Goal: Transaction & Acquisition: Purchase product/service

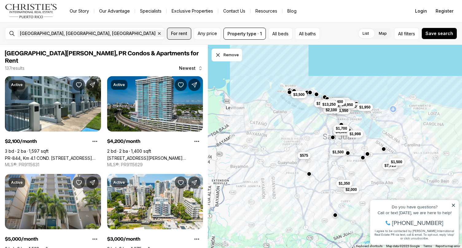
click at [173, 33] on span "For rent" at bounding box center [179, 33] width 16 height 5
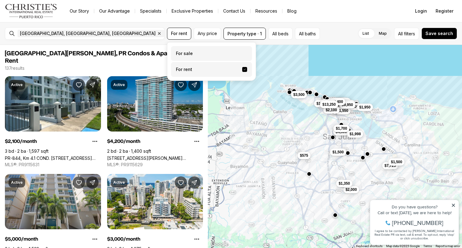
click at [188, 49] on label "For sale" at bounding box center [211, 53] width 81 height 15
click at [242, 51] on button "For sale" at bounding box center [244, 51] width 5 height 0
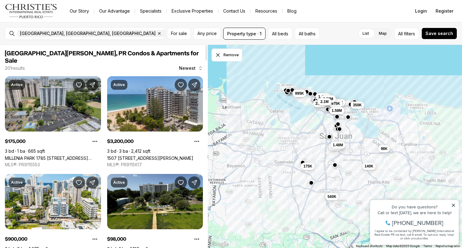
click at [48, 155] on link "MILLENIA PARK 1785 CALLE J. FERRER Y FERRER 100 #Apt 1101, SAN JUAN, PR PR, 009…" at bounding box center [53, 157] width 96 height 5
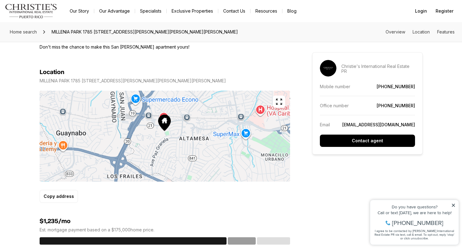
scroll to position [397, 0]
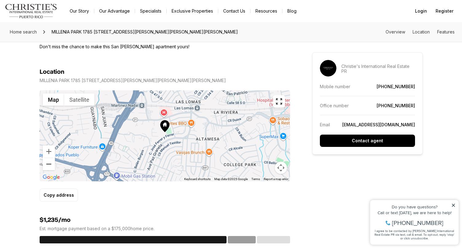
click at [52, 159] on button "Zoom out" at bounding box center [49, 164] width 12 height 12
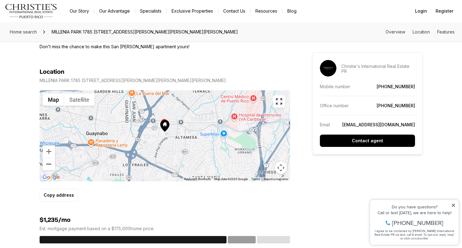
click at [52, 159] on button "Zoom out" at bounding box center [49, 164] width 12 height 12
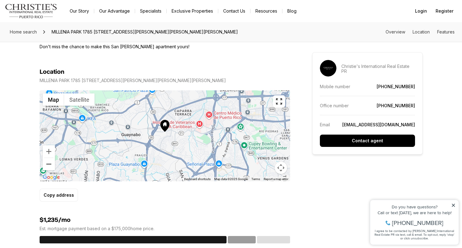
click at [52, 159] on button "Zoom out" at bounding box center [49, 164] width 12 height 12
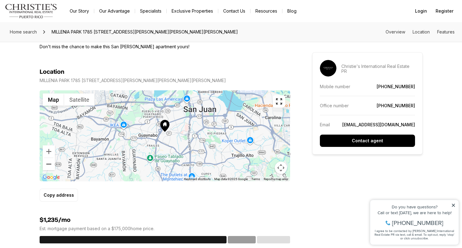
click at [52, 159] on button "Zoom out" at bounding box center [49, 164] width 12 height 12
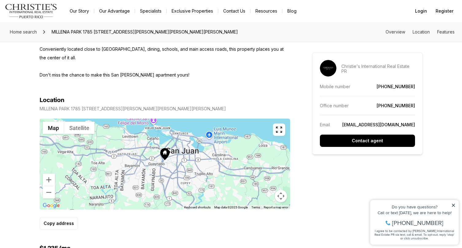
scroll to position [367, 0]
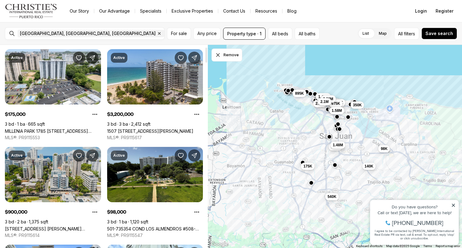
scroll to position [28, 0]
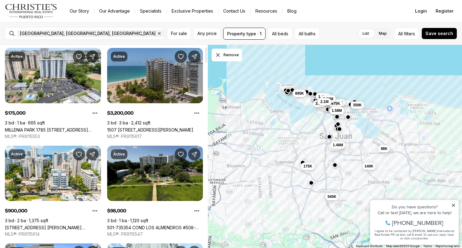
click at [141, 127] on link "1507 [STREET_ADDRESS][PERSON_NAME]" at bounding box center [150, 129] width 86 height 5
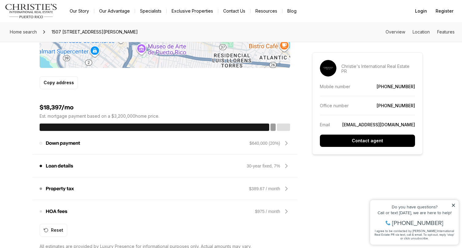
scroll to position [449, 0]
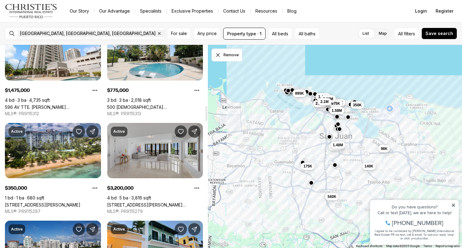
scroll to position [820, 0]
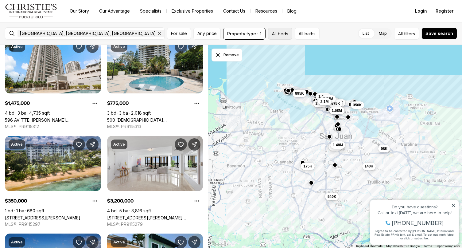
click at [269, 35] on button "All beds" at bounding box center [280, 34] width 24 height 12
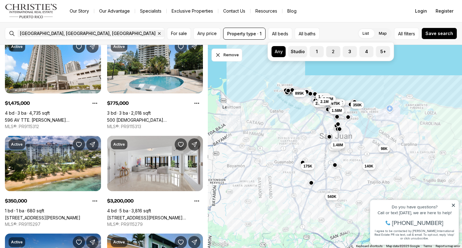
click at [330, 49] on button "2" at bounding box center [330, 49] width 6 height 6
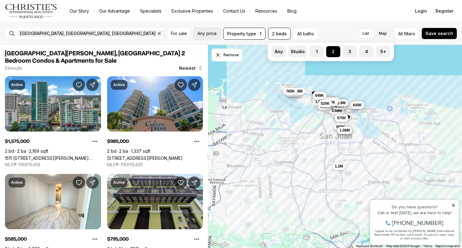
click at [206, 35] on span "Any price" at bounding box center [207, 33] width 19 height 5
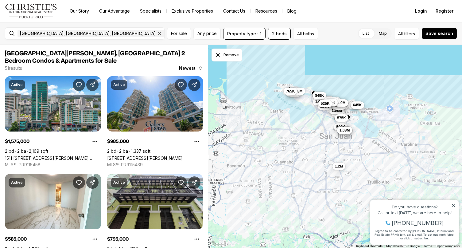
click at [331, 29] on div "List Map List Map All filters Save search" at bounding box center [389, 34] width 137 height 12
click at [409, 38] on button "All filters" at bounding box center [406, 34] width 25 height 12
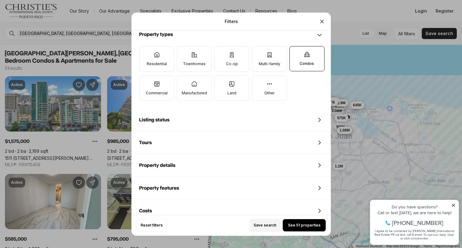
scroll to position [203, 0]
click at [325, 21] on icon "Close" at bounding box center [322, 21] width 6 height 6
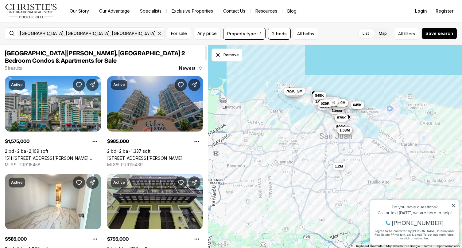
scroll to position [0, 0]
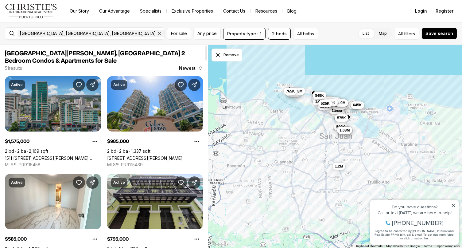
click at [61, 155] on link "1511 [STREET_ADDRESS][PERSON_NAME][PERSON_NAME][PERSON_NAME]" at bounding box center [53, 157] width 96 height 5
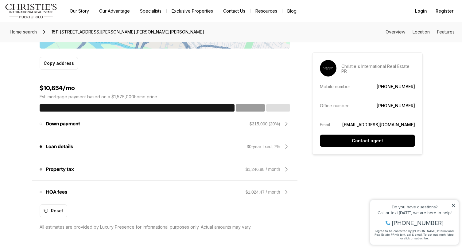
scroll to position [469, 0]
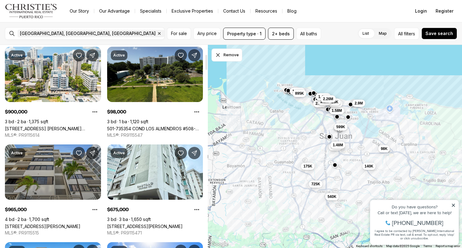
scroll to position [121, 0]
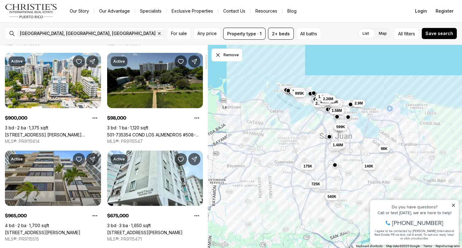
click at [174, 132] on link "501-735354 COND LOS ALMENDROS #508-735354, [GEOGRAPHIC_DATA][PERSON_NAME], 00924" at bounding box center [155, 134] width 96 height 5
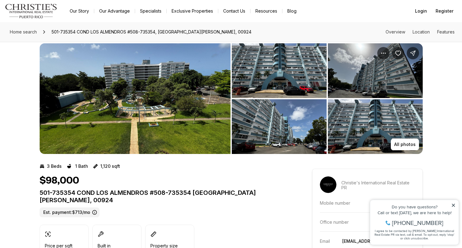
scroll to position [9, 0]
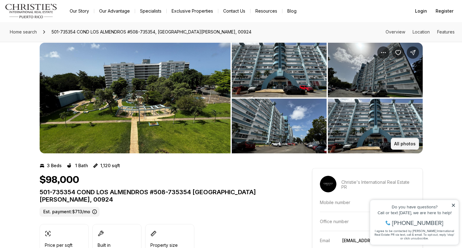
click at [415, 143] on p "All photos" at bounding box center [405, 143] width 22 height 5
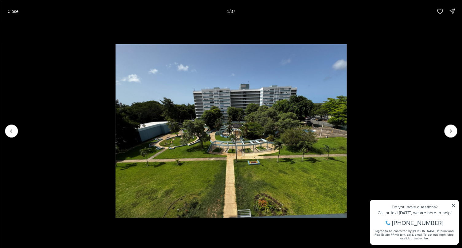
click at [347, 133] on img "1 of 37" at bounding box center [230, 131] width 231 height 174
click at [347, 143] on img "1 of 37" at bounding box center [230, 131] width 231 height 174
click at [449, 132] on icon "Next slide" at bounding box center [451, 131] width 6 height 6
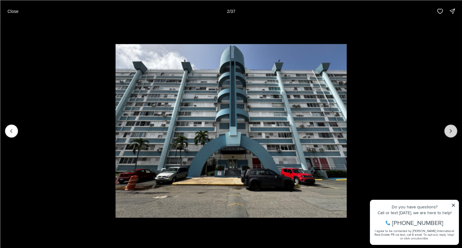
click at [449, 132] on icon "Next slide" at bounding box center [451, 131] width 6 height 6
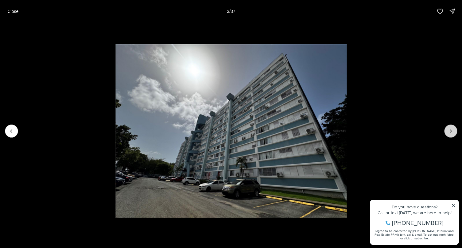
click at [449, 132] on icon "Next slide" at bounding box center [451, 131] width 6 height 6
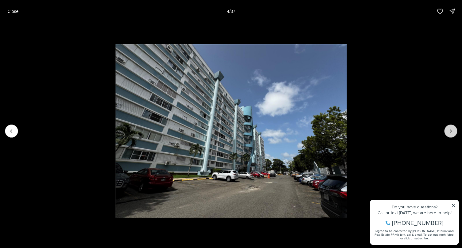
click at [449, 132] on icon "Next slide" at bounding box center [451, 131] width 6 height 6
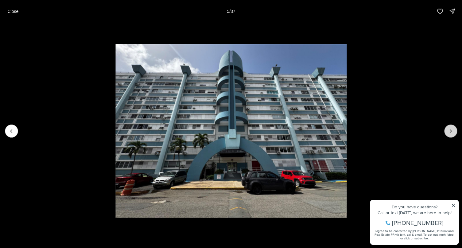
click at [449, 132] on icon "Next slide" at bounding box center [451, 131] width 6 height 6
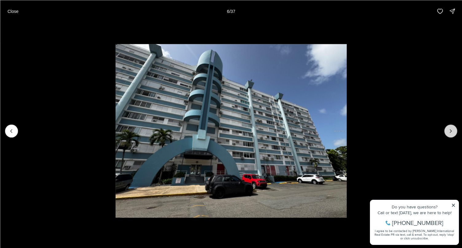
click at [449, 132] on icon "Next slide" at bounding box center [451, 131] width 6 height 6
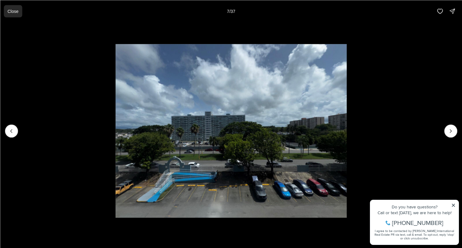
click at [9, 13] on p "Close" at bounding box center [12, 11] width 11 height 5
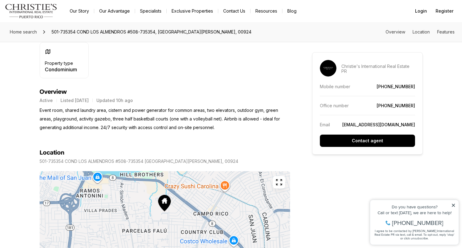
scroll to position [230, 0]
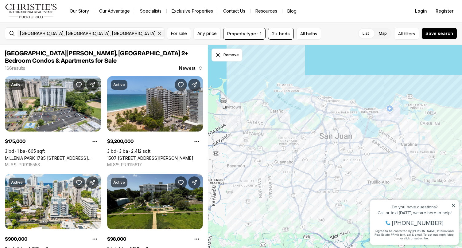
scroll to position [121, 0]
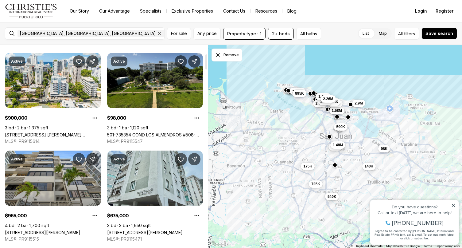
click at [134, 230] on link "[STREET_ADDRESS][PERSON_NAME]" at bounding box center [145, 232] width 76 height 5
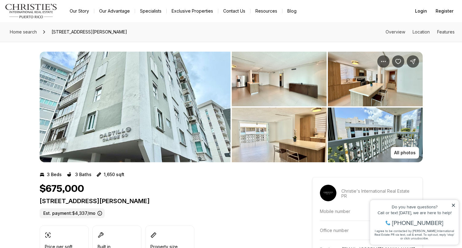
click at [275, 85] on img "View image gallery" at bounding box center [279, 79] width 95 height 55
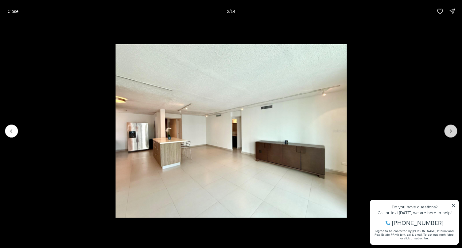
click at [456, 131] on button "Next slide" at bounding box center [450, 130] width 13 height 13
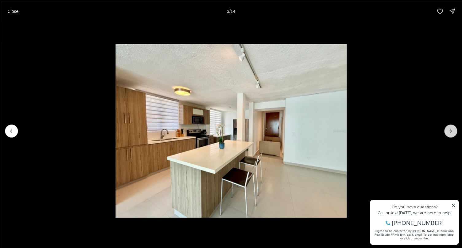
click at [456, 131] on button "Next slide" at bounding box center [450, 130] width 13 height 13
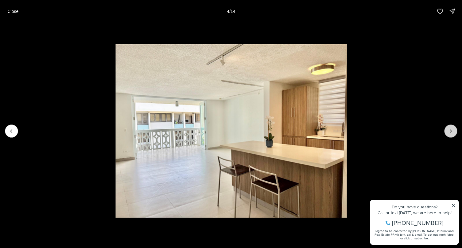
click at [456, 133] on button "Next slide" at bounding box center [450, 130] width 13 height 13
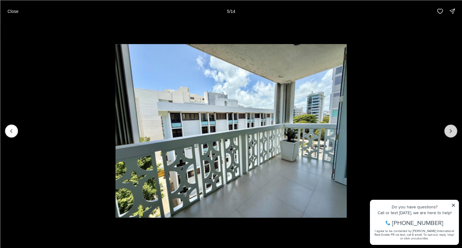
click at [456, 133] on button "Next slide" at bounding box center [450, 130] width 13 height 13
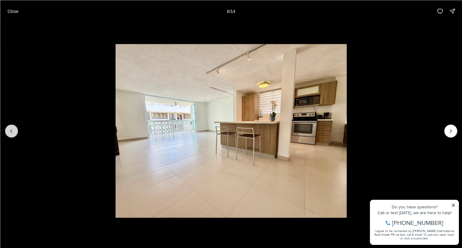
click at [14, 137] on button "Previous slide" at bounding box center [11, 130] width 13 height 13
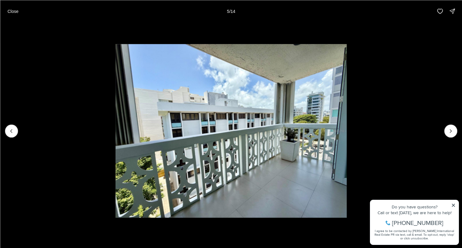
click at [347, 133] on img "5 of 14" at bounding box center [230, 131] width 231 height 174
click at [449, 135] on button "Next slide" at bounding box center [450, 130] width 13 height 13
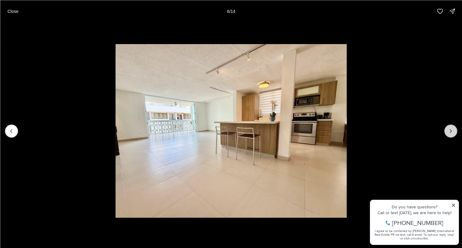
click at [449, 136] on button "Next slide" at bounding box center [450, 130] width 13 height 13
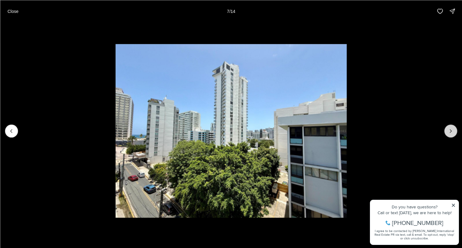
click at [449, 136] on button "Next slide" at bounding box center [450, 130] width 13 height 13
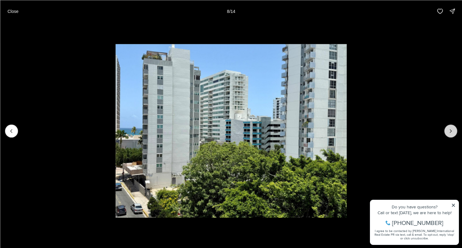
click at [449, 137] on button "Next slide" at bounding box center [450, 130] width 13 height 13
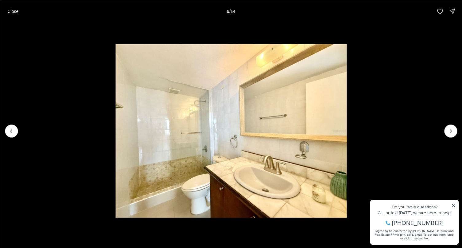
click at [347, 137] on img "9 of 14" at bounding box center [230, 131] width 231 height 174
click at [448, 135] on button "Next slide" at bounding box center [450, 130] width 13 height 13
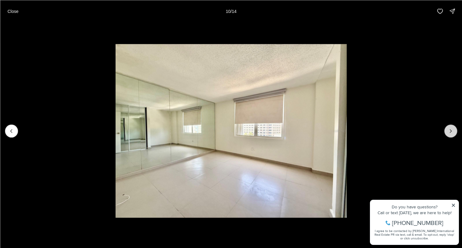
click at [448, 136] on button "Next slide" at bounding box center [450, 130] width 13 height 13
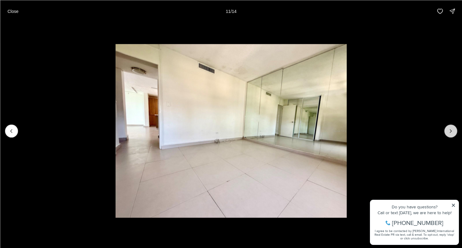
click at [448, 136] on button "Next slide" at bounding box center [450, 130] width 13 height 13
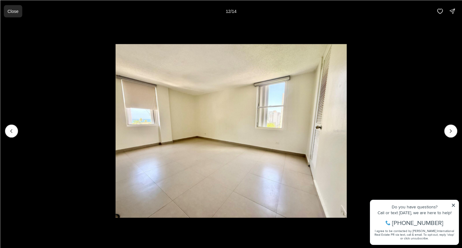
click at [20, 10] on button "Close" at bounding box center [13, 11] width 18 height 12
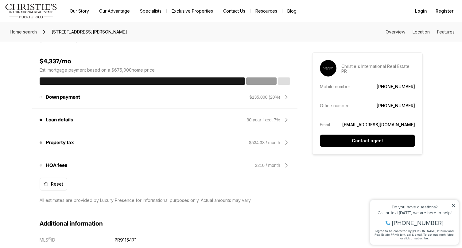
scroll to position [495, 0]
